Goal: Find specific page/section: Find specific page/section

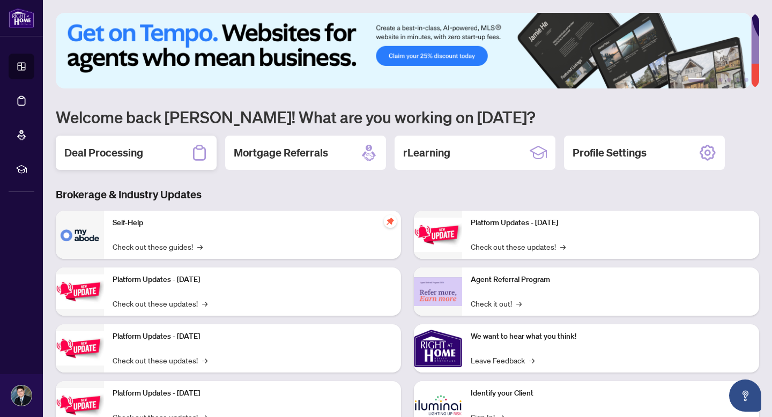
click at [166, 166] on div "Deal Processing" at bounding box center [136, 153] width 161 height 34
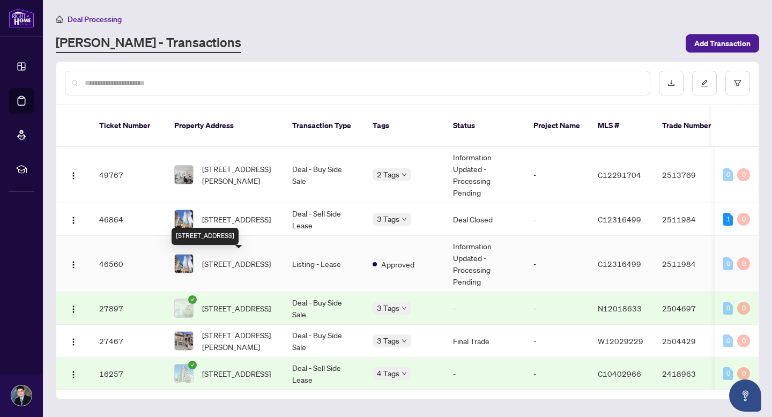
click at [227, 258] on span "[STREET_ADDRESS]" at bounding box center [236, 264] width 69 height 12
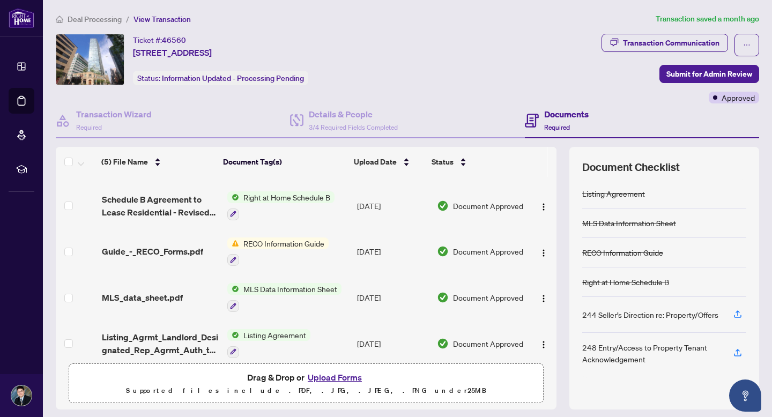
scroll to position [49, 0]
